Goal: Information Seeking & Learning: Check status

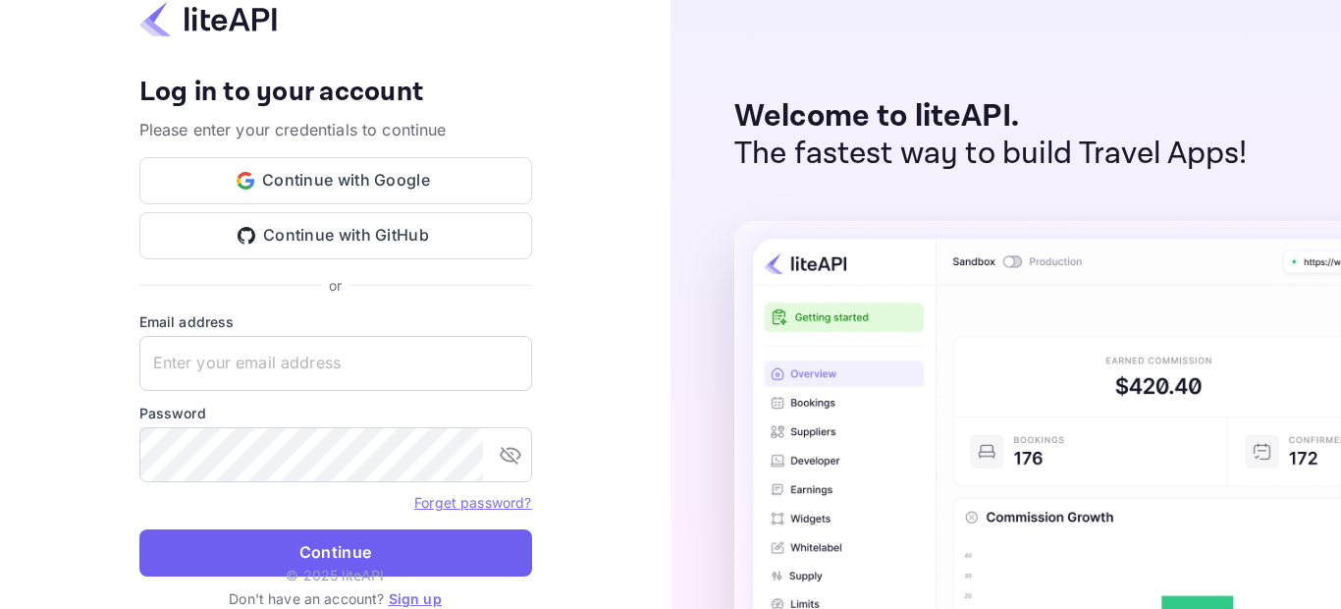
type input "adminpassword_support@yandex-team.ru"
click at [397, 545] on button "Continue" at bounding box center [335, 552] width 393 height 47
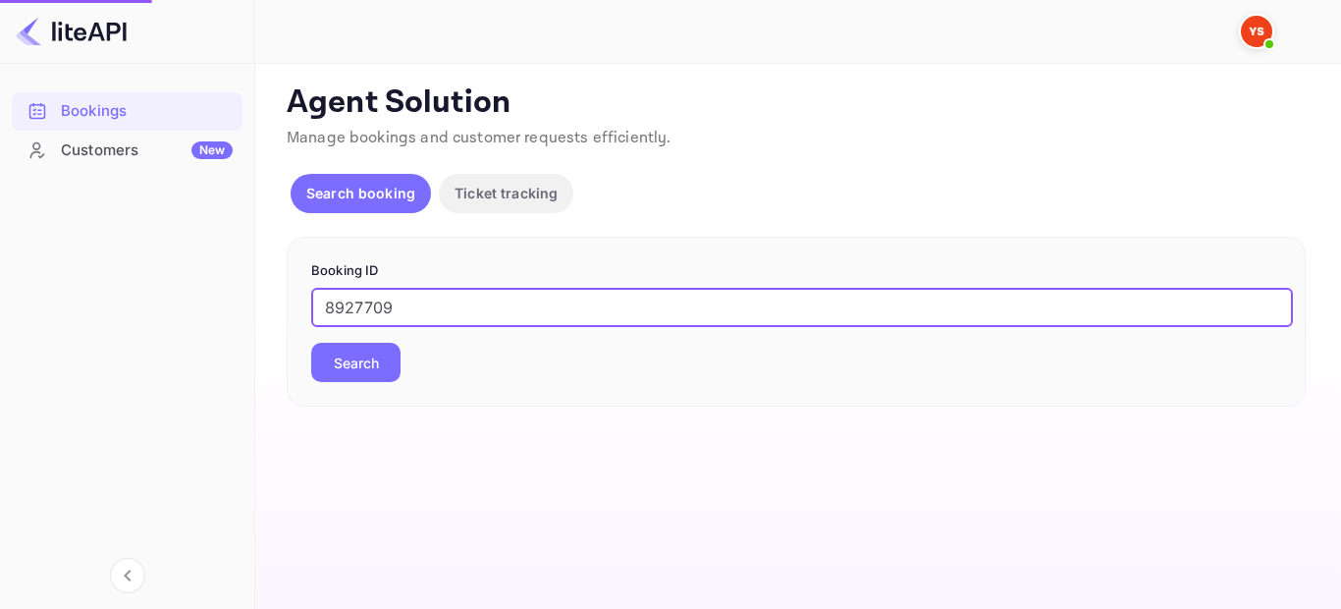
type input "8927709"
click at [333, 345] on button "Search" at bounding box center [355, 362] width 89 height 39
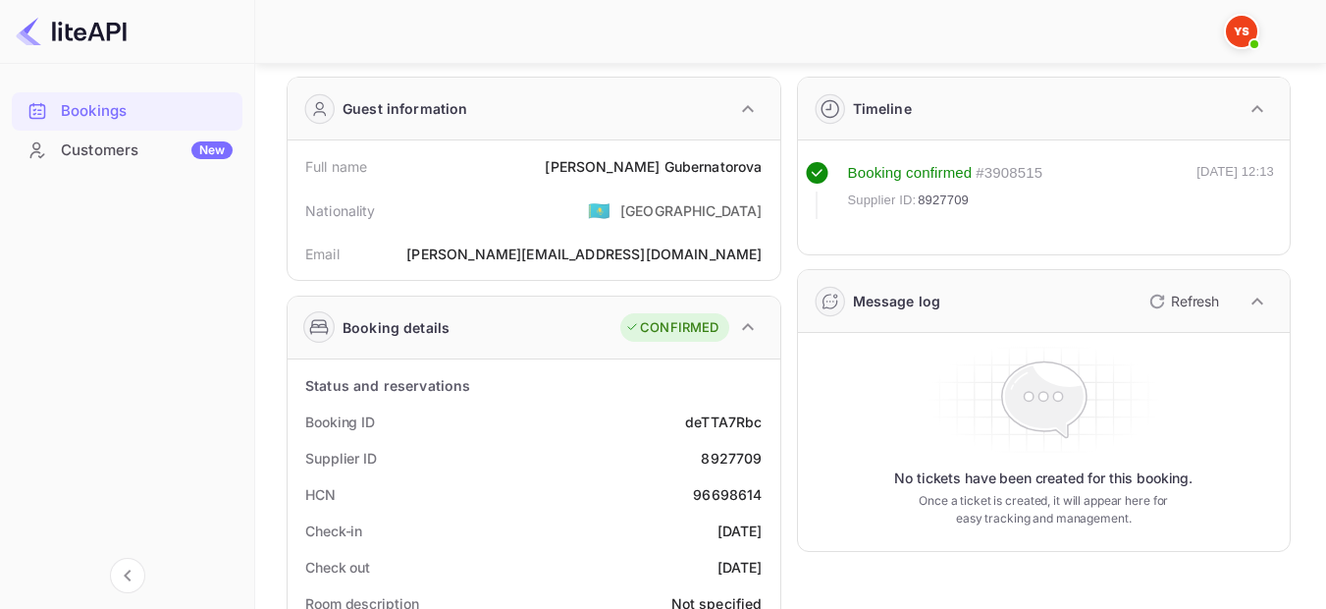
scroll to position [98, 0]
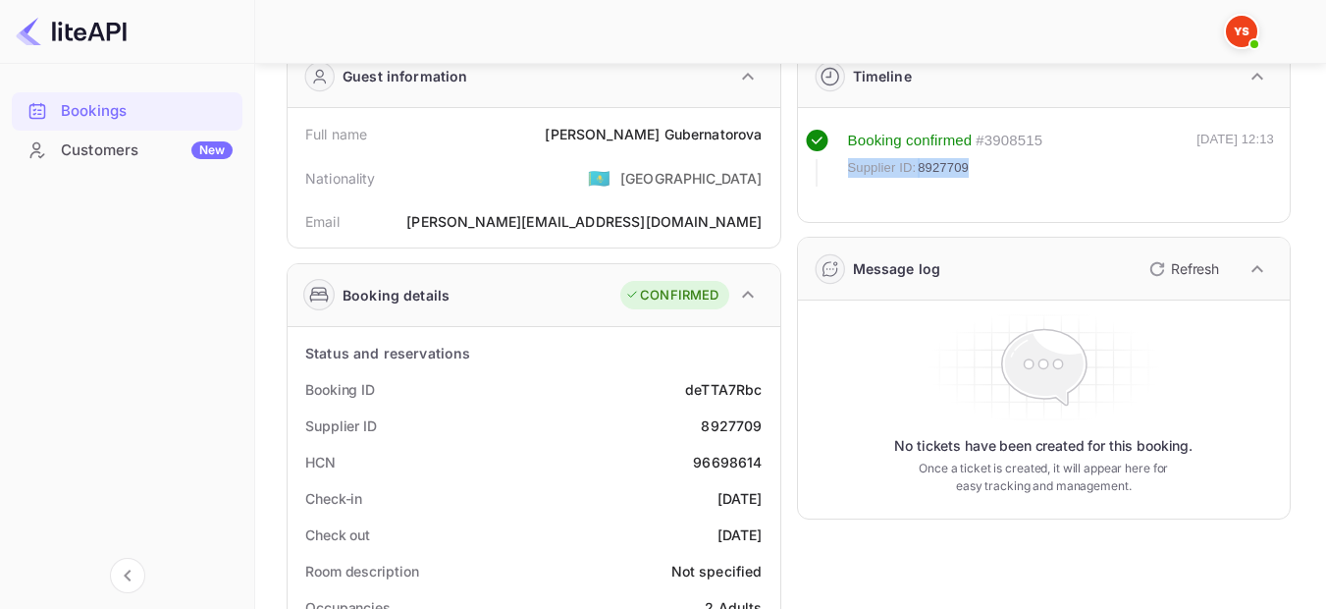
drag, startPoint x: 983, startPoint y: 163, endPoint x: 843, endPoint y: 171, distance: 139.6
click at [843, 171] on div "Booking confirmed # 3908515 Supplier ID: 8927709" at bounding box center [925, 158] width 238 height 57
copy div "Supplier ID: 8927709"
drag, startPoint x: 844, startPoint y: 167, endPoint x: 917, endPoint y: 162, distance: 72.8
click at [917, 162] on div "Booking confirmed # 3908515 Supplier ID: 8927709" at bounding box center [925, 158] width 238 height 57
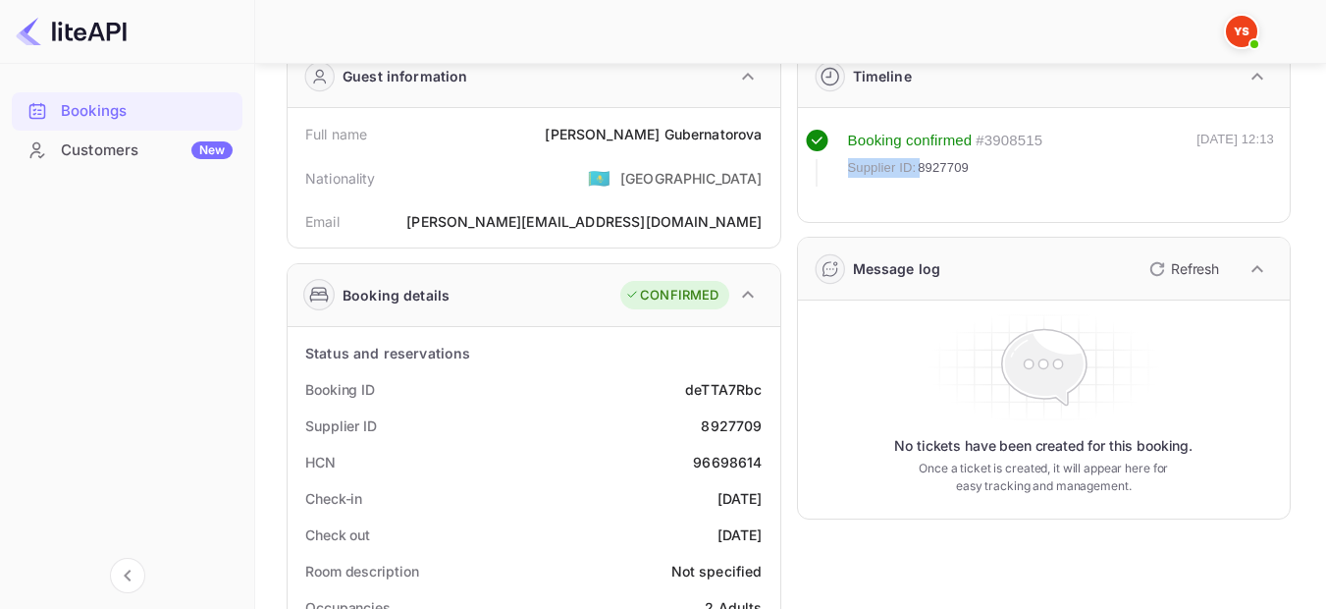
copy span "Supplier ID:"
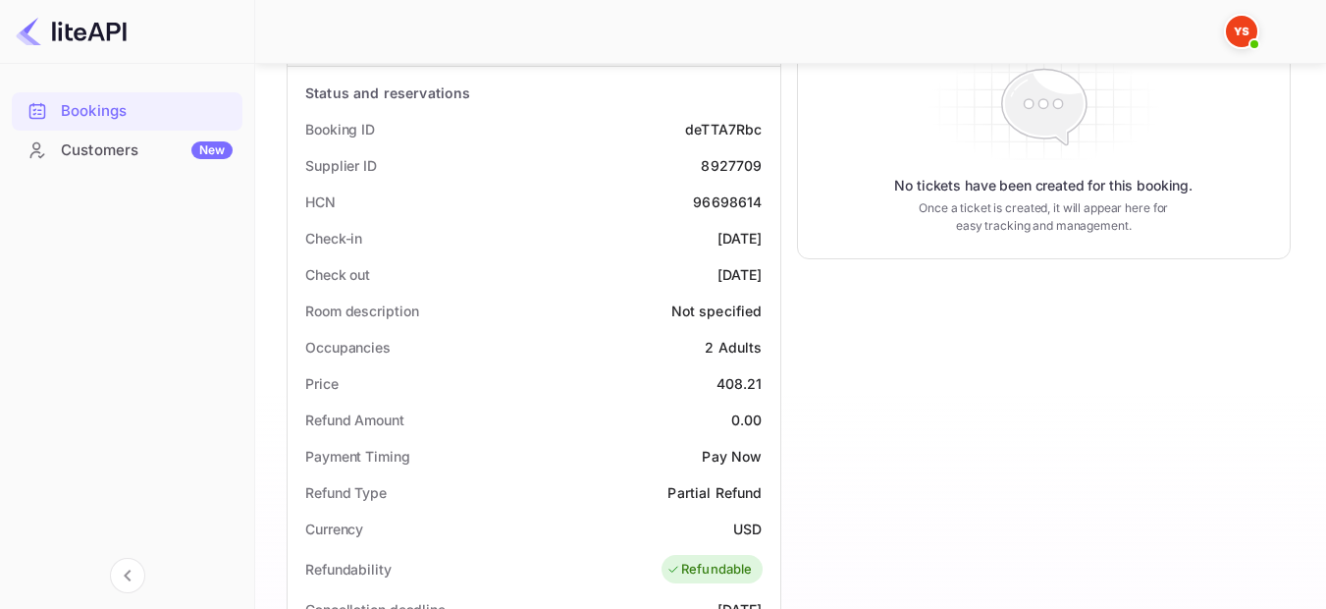
scroll to position [393, 0]
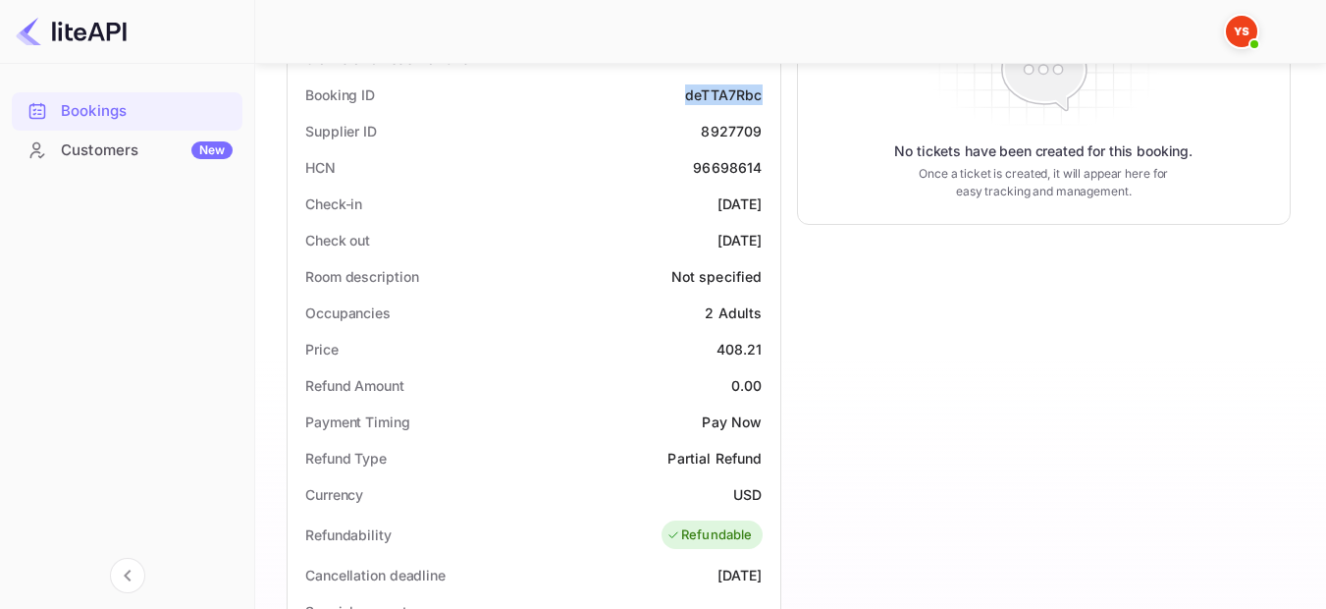
drag, startPoint x: 765, startPoint y: 94, endPoint x: 675, endPoint y: 88, distance: 89.5
click at [675, 88] on div "Booking ID deTTA7Rbc" at bounding box center [533, 95] width 477 height 36
copy div "deTTA7Rbc"
drag, startPoint x: 765, startPoint y: 211, endPoint x: 678, endPoint y: 206, distance: 86.5
click at [678, 206] on div "Check-in [DATE]" at bounding box center [533, 204] width 477 height 36
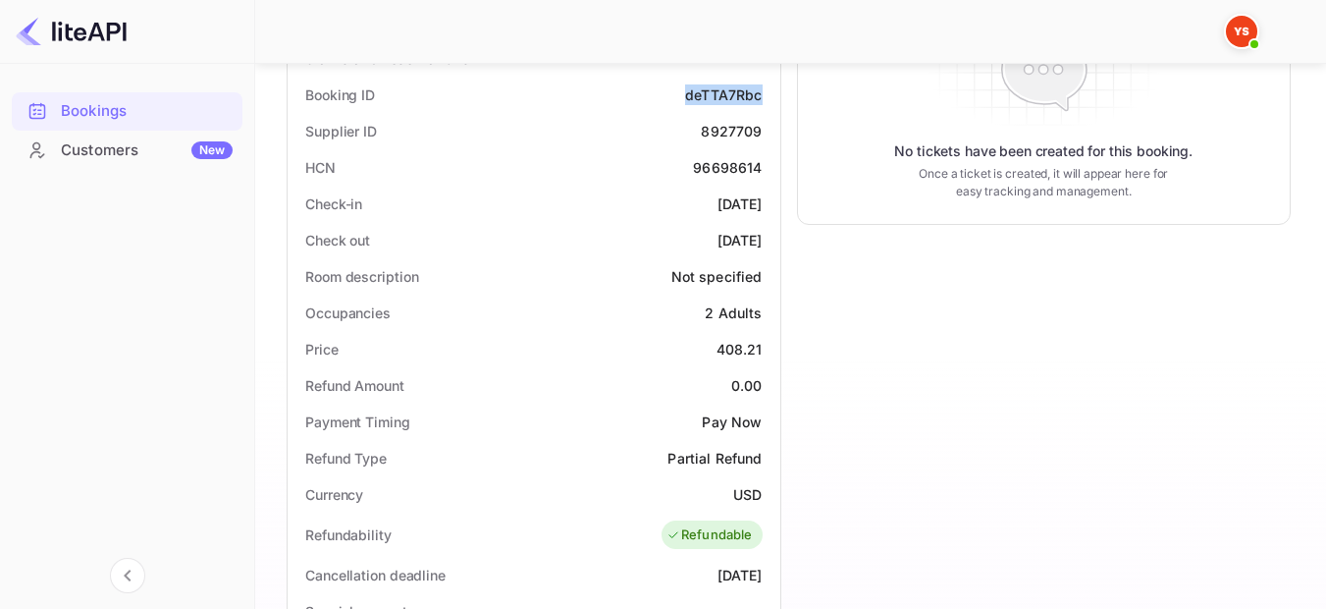
copy div "[DATE]"
drag, startPoint x: 768, startPoint y: 240, endPoint x: 678, endPoint y: 240, distance: 89.3
click at [678, 240] on div "Check out [DATE]" at bounding box center [533, 240] width 477 height 36
copy div "[DATE]"
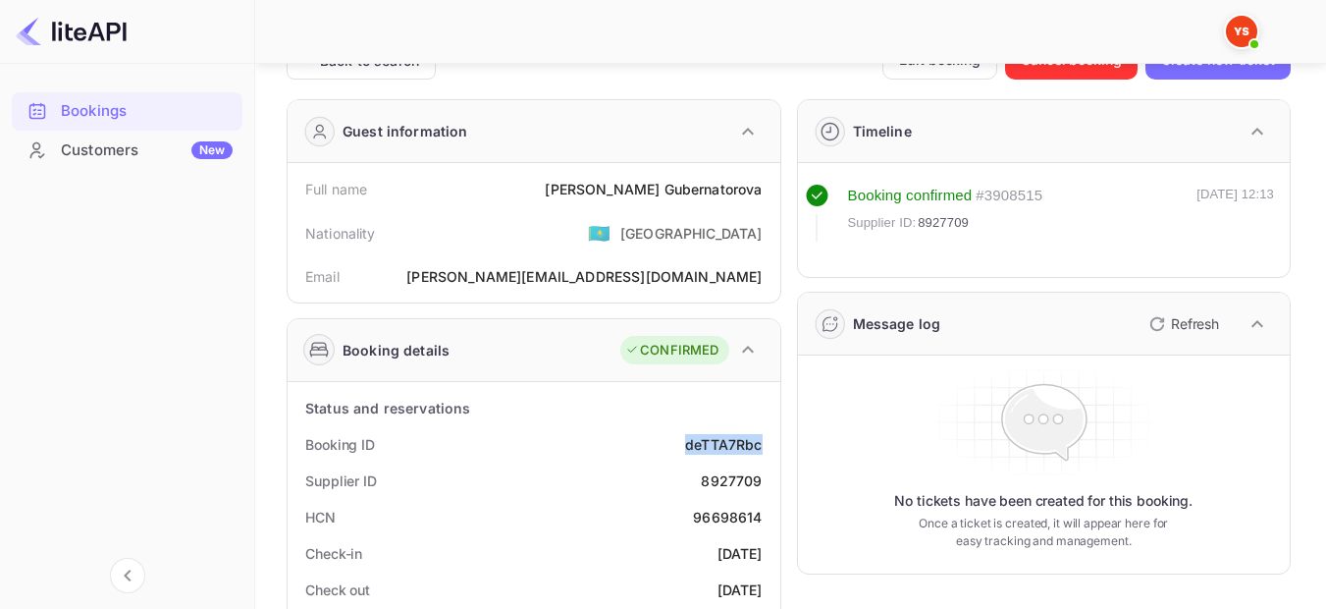
scroll to position [0, 0]
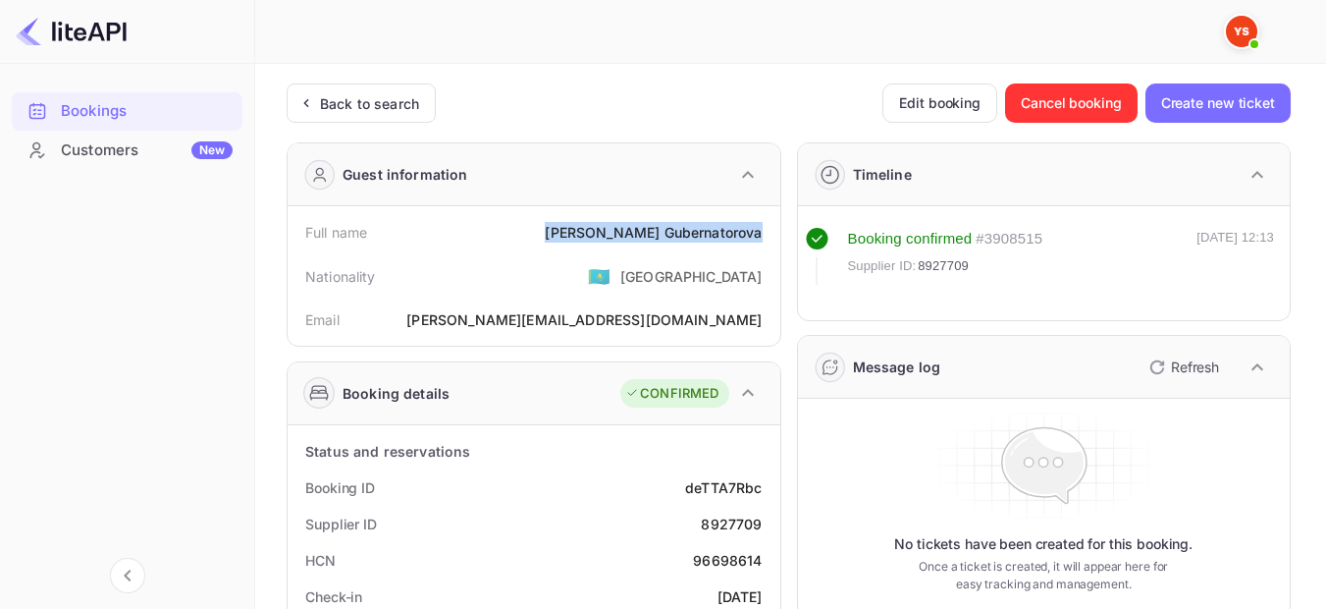
drag, startPoint x: 602, startPoint y: 228, endPoint x: 759, endPoint y: 232, distance: 157.1
click at [759, 232] on div "Full name [PERSON_NAME]" at bounding box center [533, 232] width 477 height 36
copy div "[PERSON_NAME]"
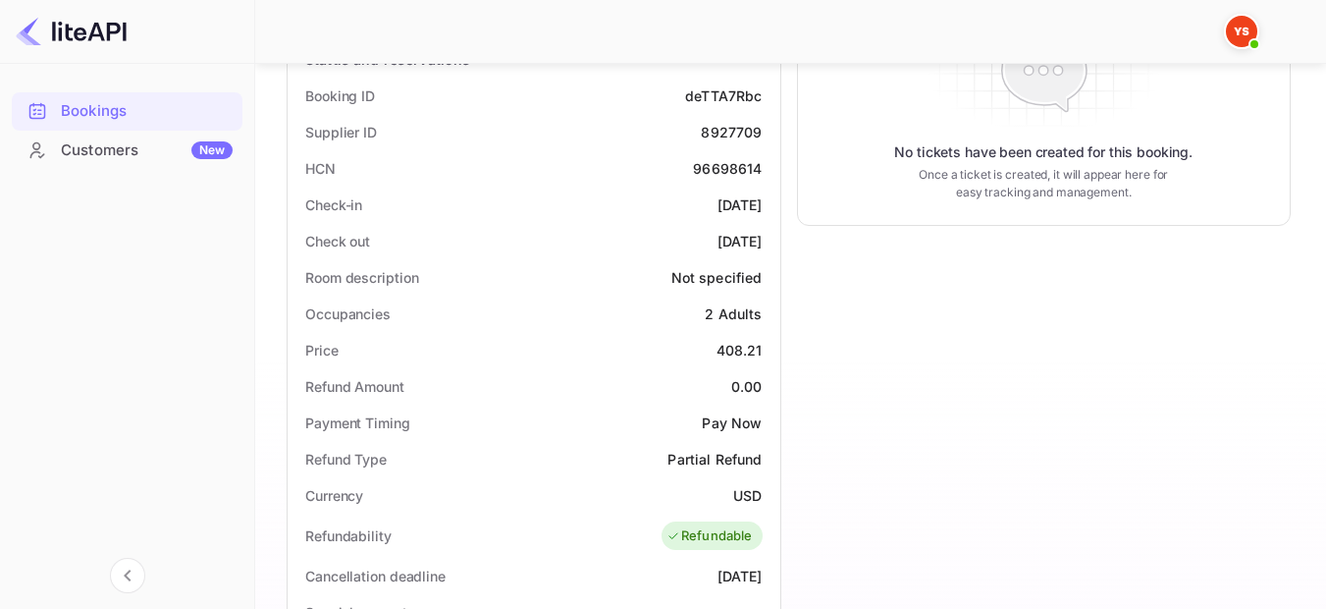
scroll to position [393, 0]
drag, startPoint x: 762, startPoint y: 314, endPoint x: 709, endPoint y: 307, distance: 53.4
click at [709, 307] on div "2 Adults" at bounding box center [733, 312] width 57 height 21
copy div "2 Adults"
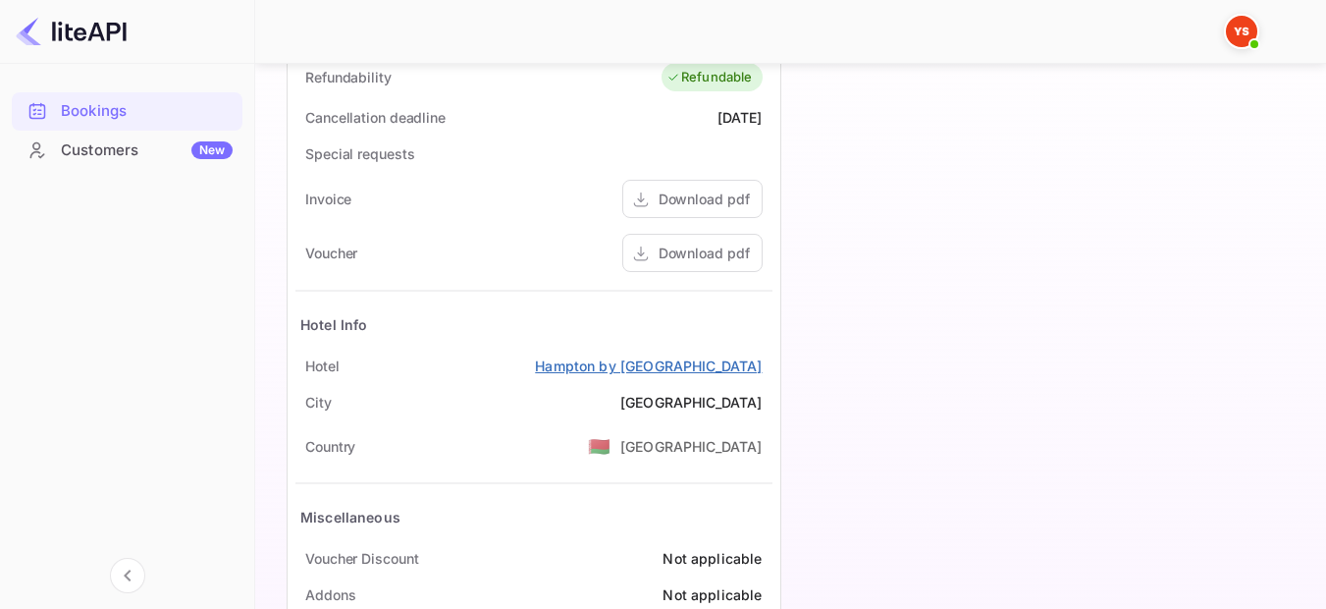
scroll to position [883, 0]
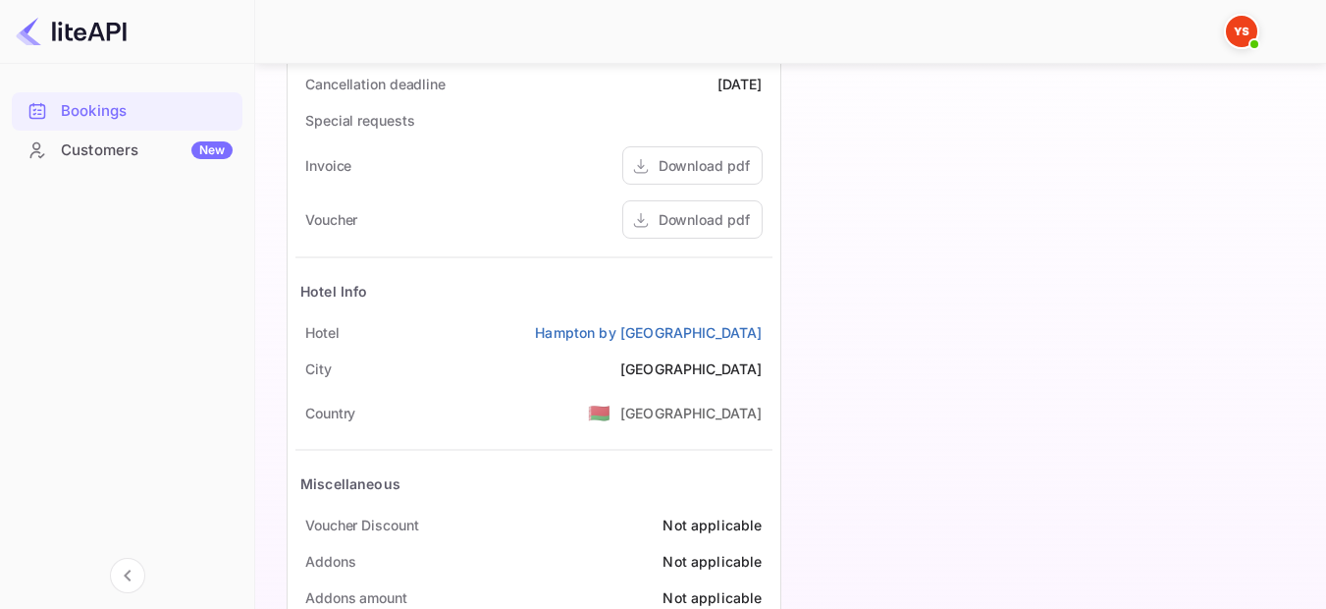
drag, startPoint x: 772, startPoint y: 325, endPoint x: 505, endPoint y: 332, distance: 267.1
click at [505, 332] on div "[GEOGRAPHIC_DATA] by [GEOGRAPHIC_DATA]" at bounding box center [533, 332] width 477 height 36
copy link "Hampton by [GEOGRAPHIC_DATA]"
